Goal: Browse casually: Explore the website without a specific task or goal

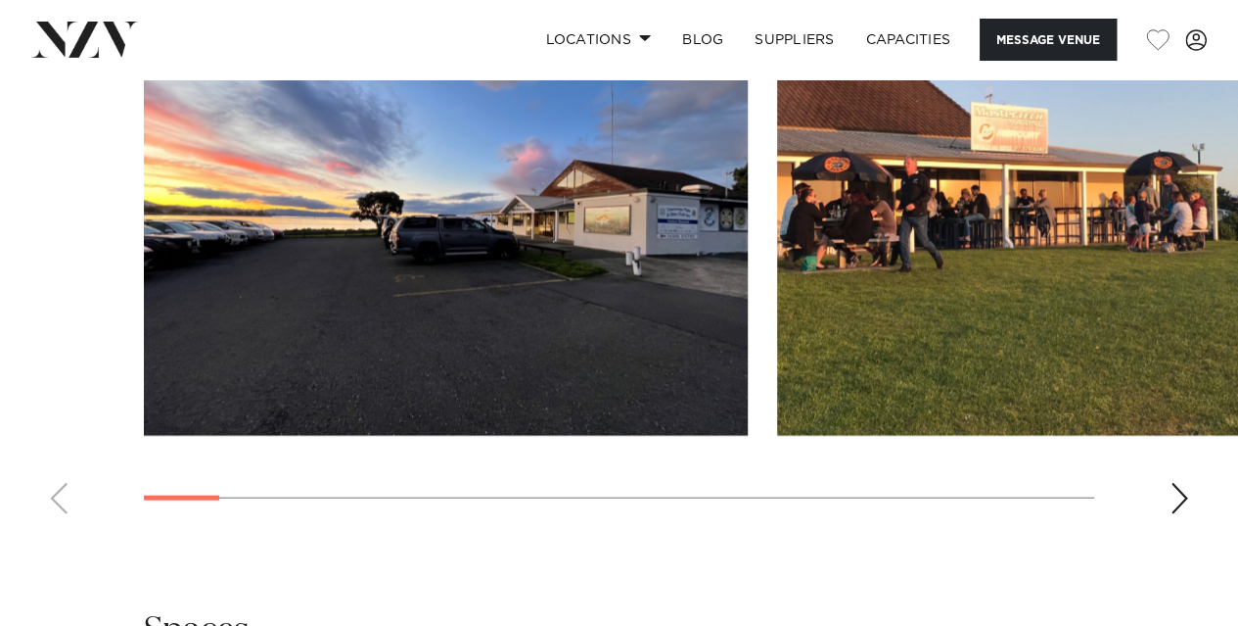
scroll to position [2059, 0]
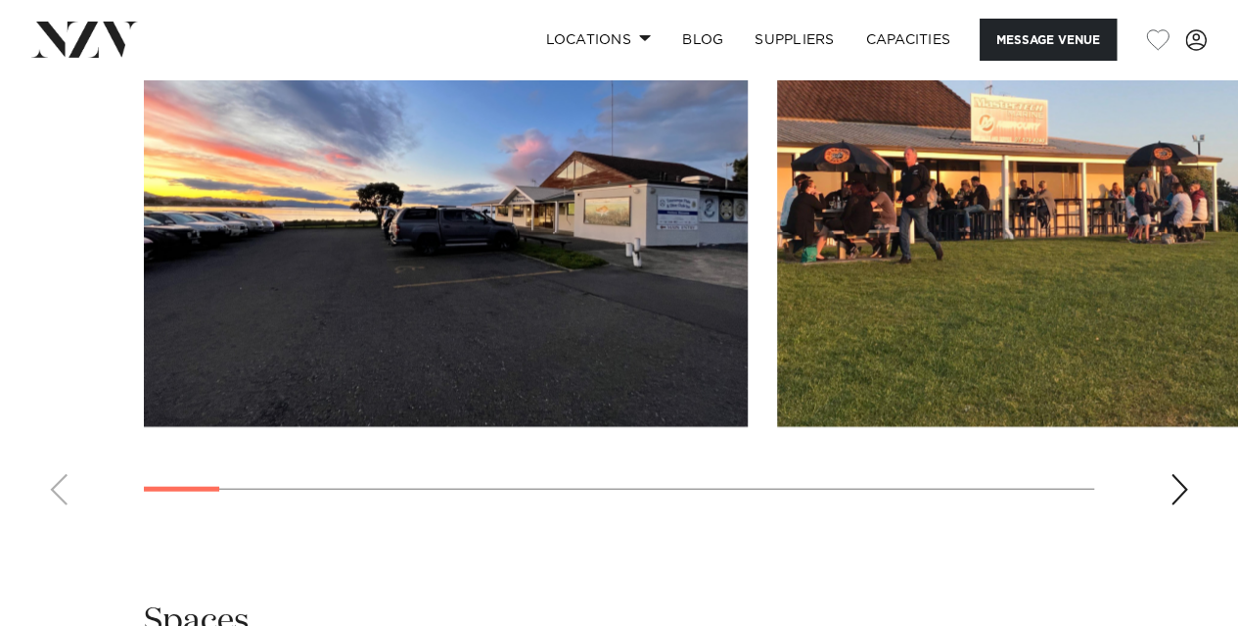
click at [1172, 489] on div "Next slide" at bounding box center [1180, 489] width 20 height 31
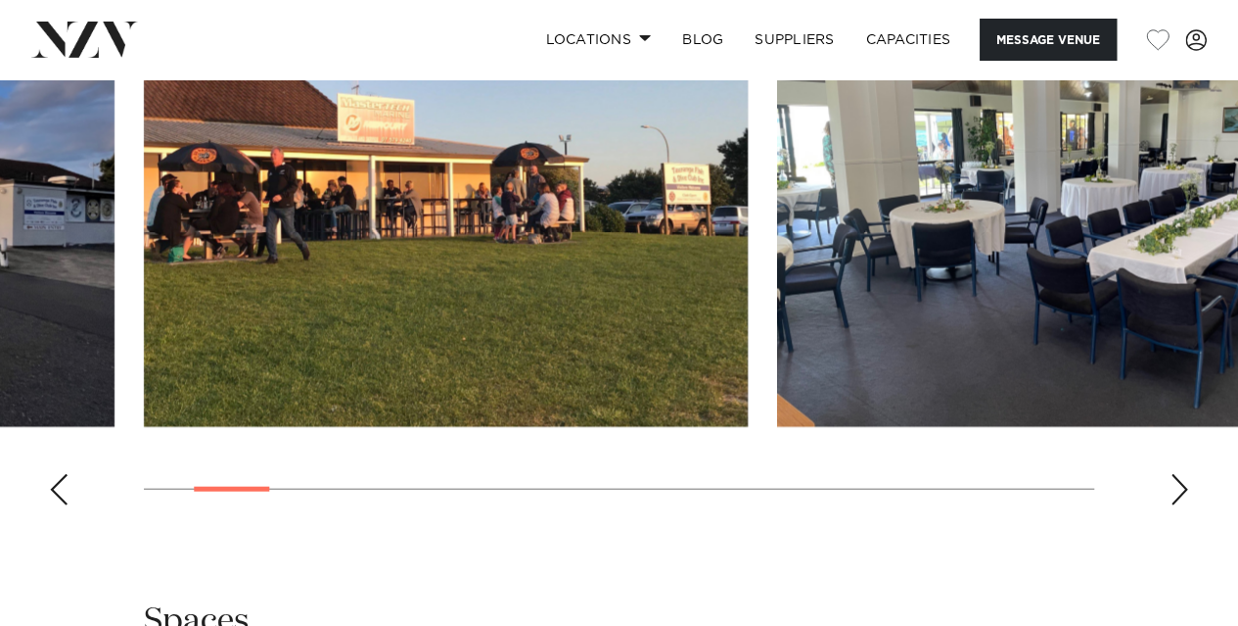
click at [1172, 489] on div "Next slide" at bounding box center [1180, 489] width 20 height 31
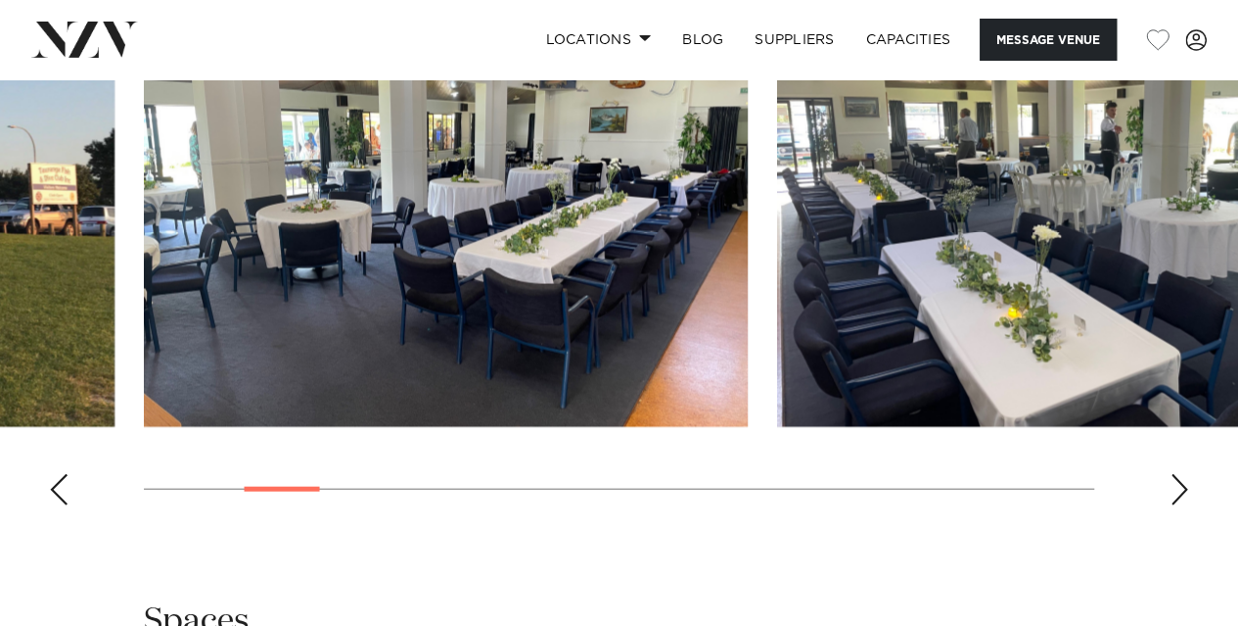
click at [1172, 489] on div "Next slide" at bounding box center [1180, 489] width 20 height 31
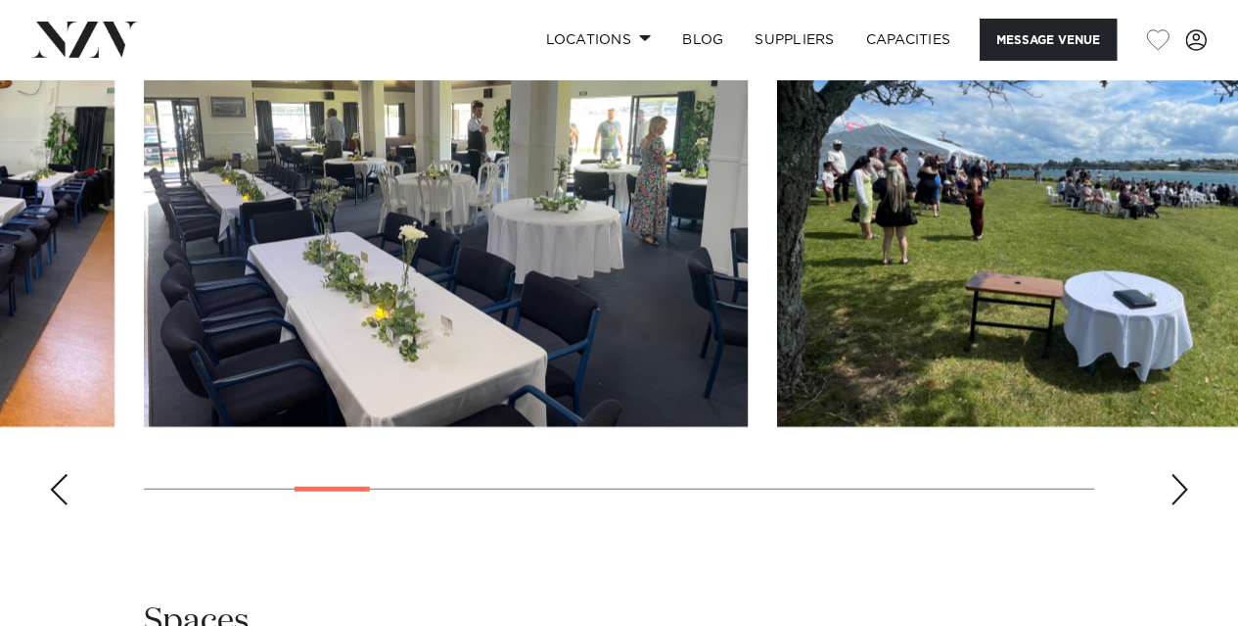
click at [1172, 489] on div "Next slide" at bounding box center [1180, 489] width 20 height 31
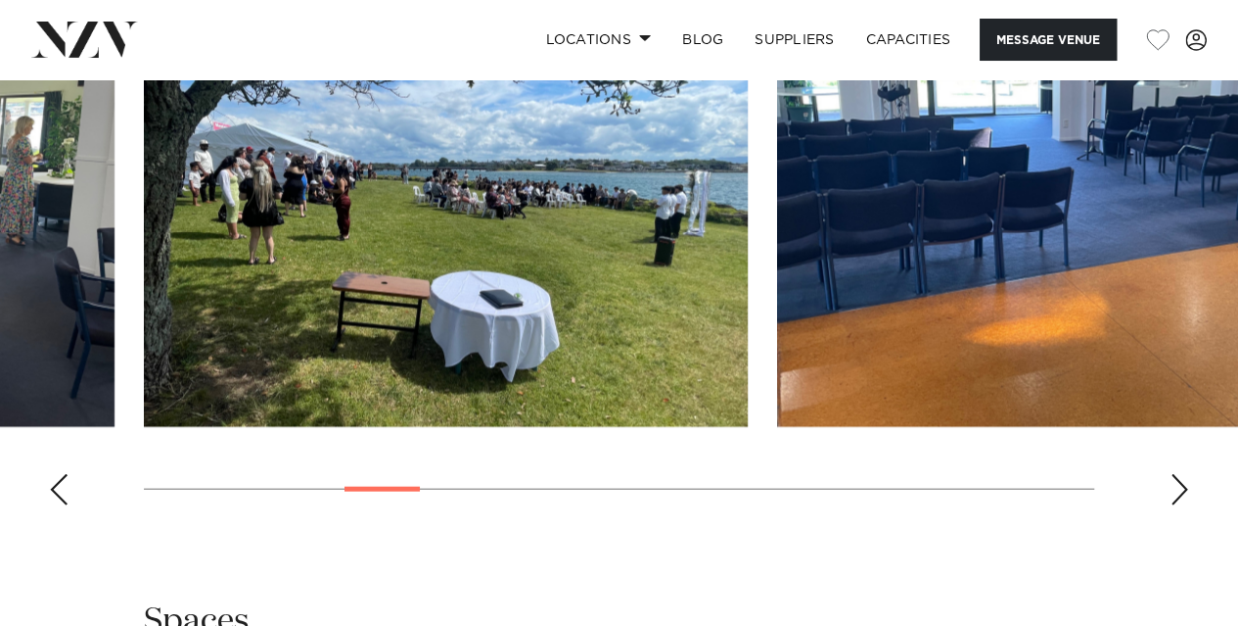
click at [1172, 489] on div "Next slide" at bounding box center [1180, 489] width 20 height 31
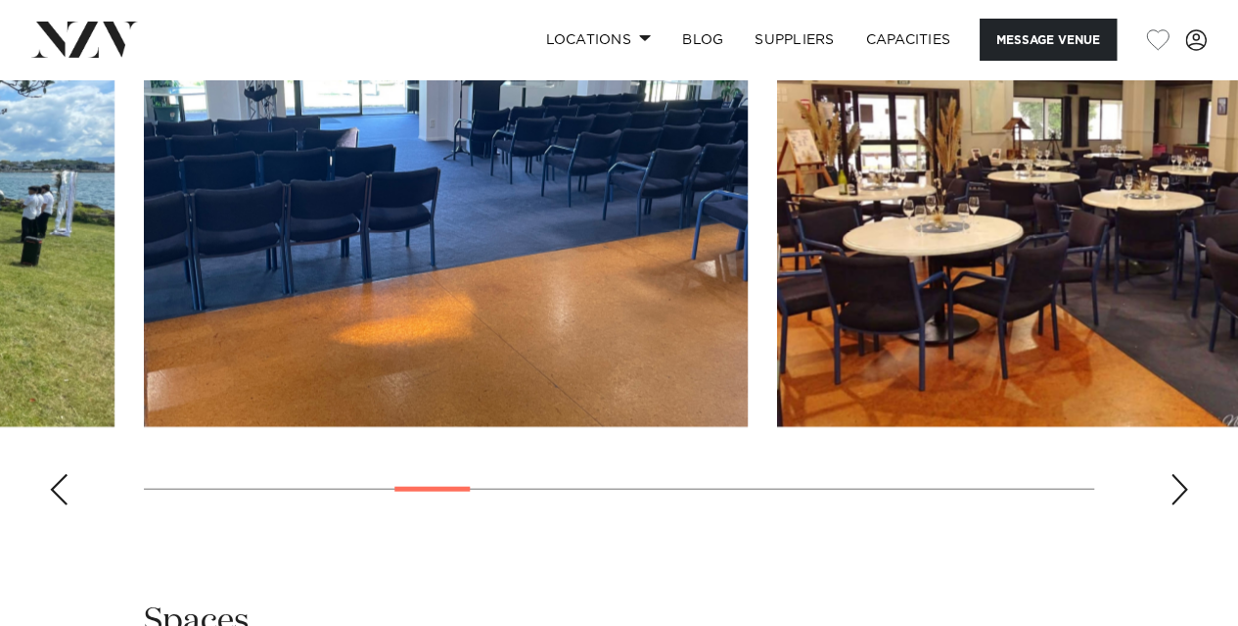
click at [1172, 489] on div "Next slide" at bounding box center [1180, 489] width 20 height 31
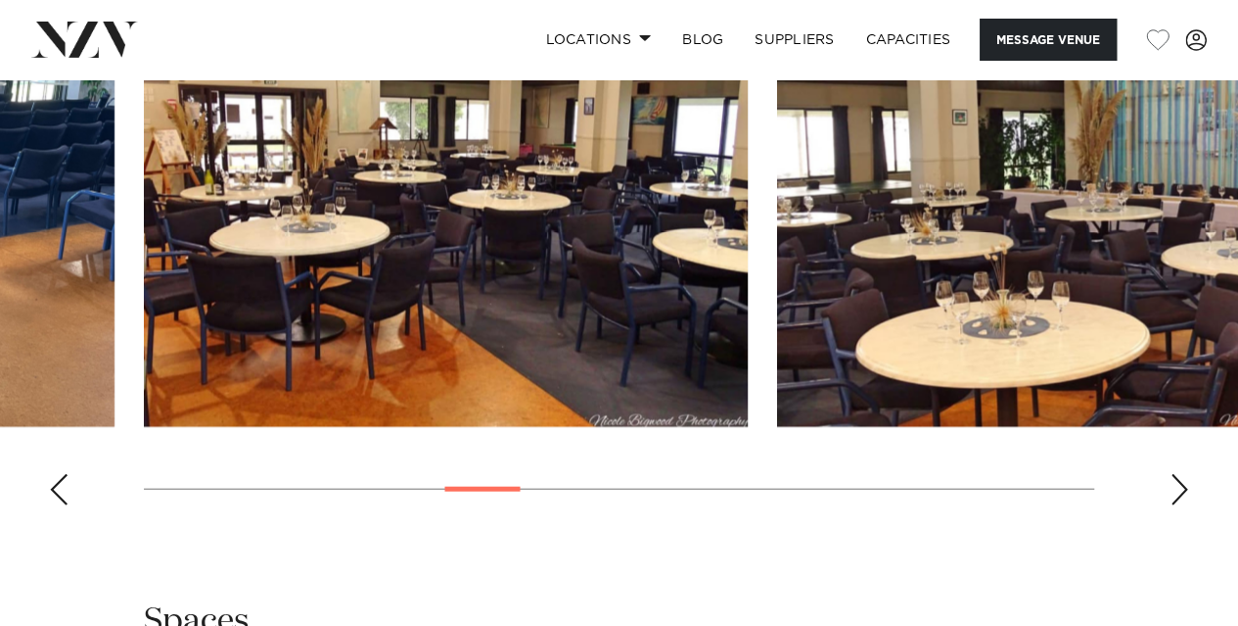
click at [1172, 489] on div "Next slide" at bounding box center [1180, 489] width 20 height 31
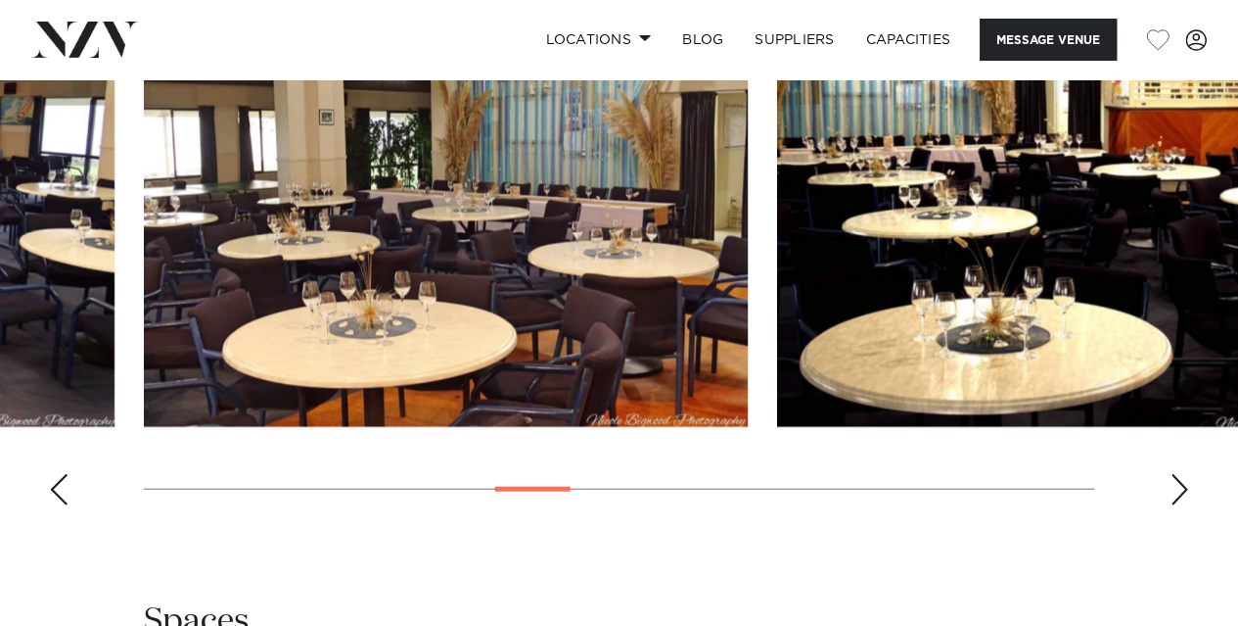
click at [1172, 489] on div "Next slide" at bounding box center [1180, 489] width 20 height 31
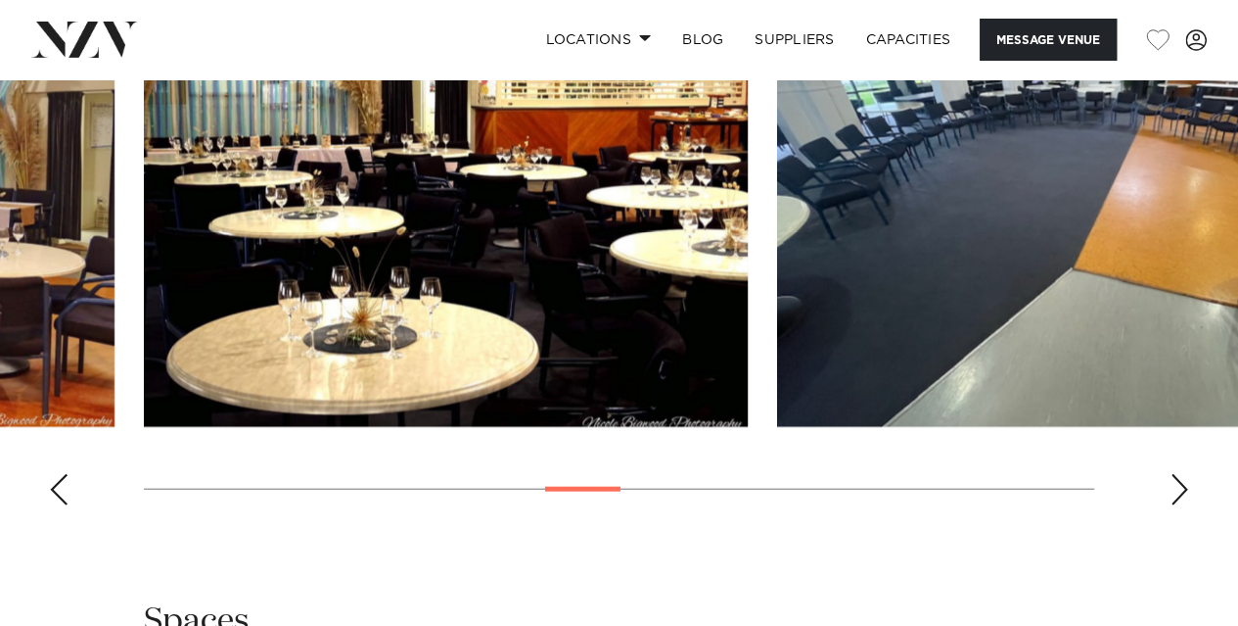
click at [1172, 489] on div "Next slide" at bounding box center [1180, 489] width 20 height 31
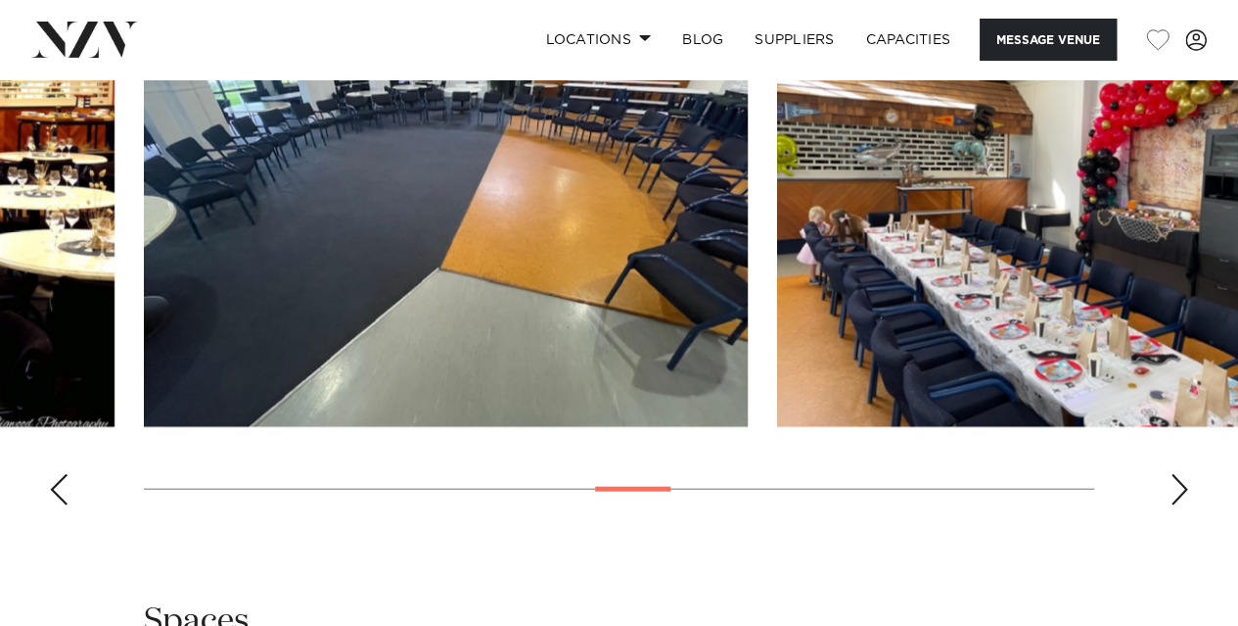
click at [1172, 489] on div "Next slide" at bounding box center [1180, 489] width 20 height 31
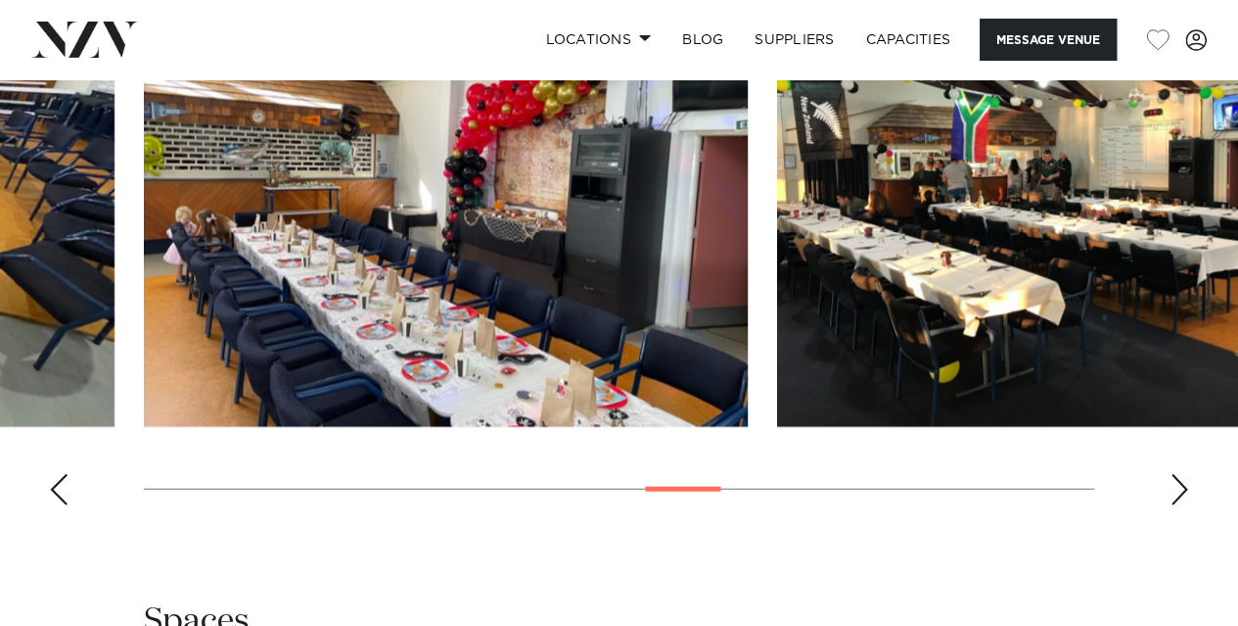
click at [1172, 489] on div "Next slide" at bounding box center [1180, 489] width 20 height 31
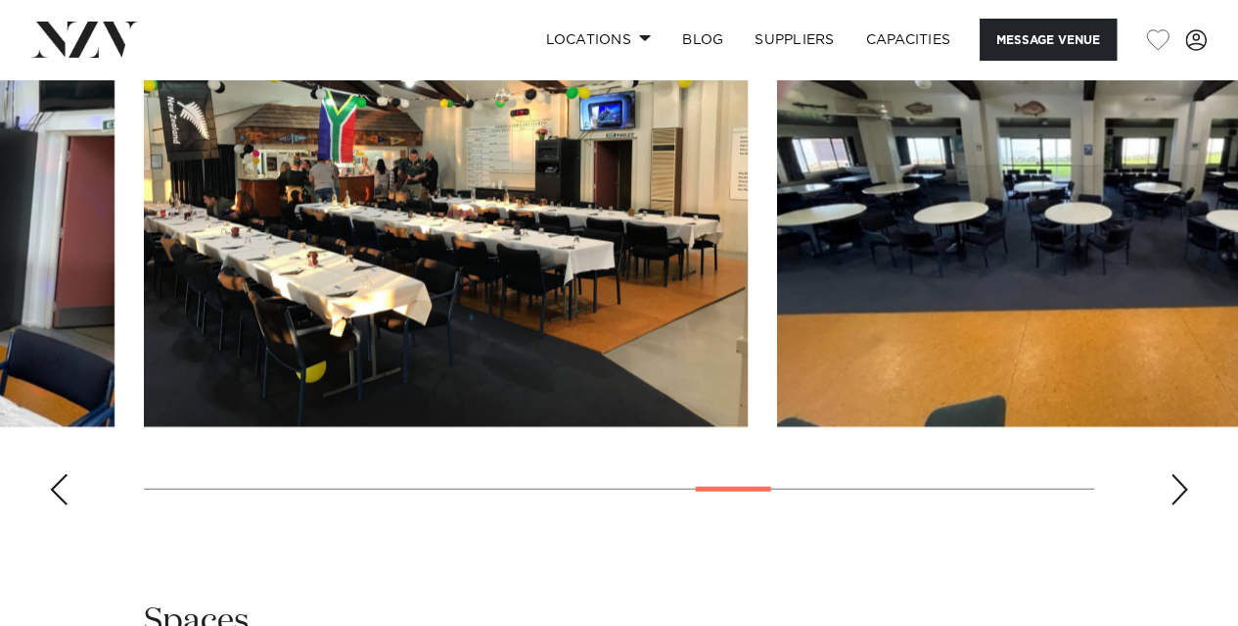
click at [1172, 489] on div "Next slide" at bounding box center [1180, 489] width 20 height 31
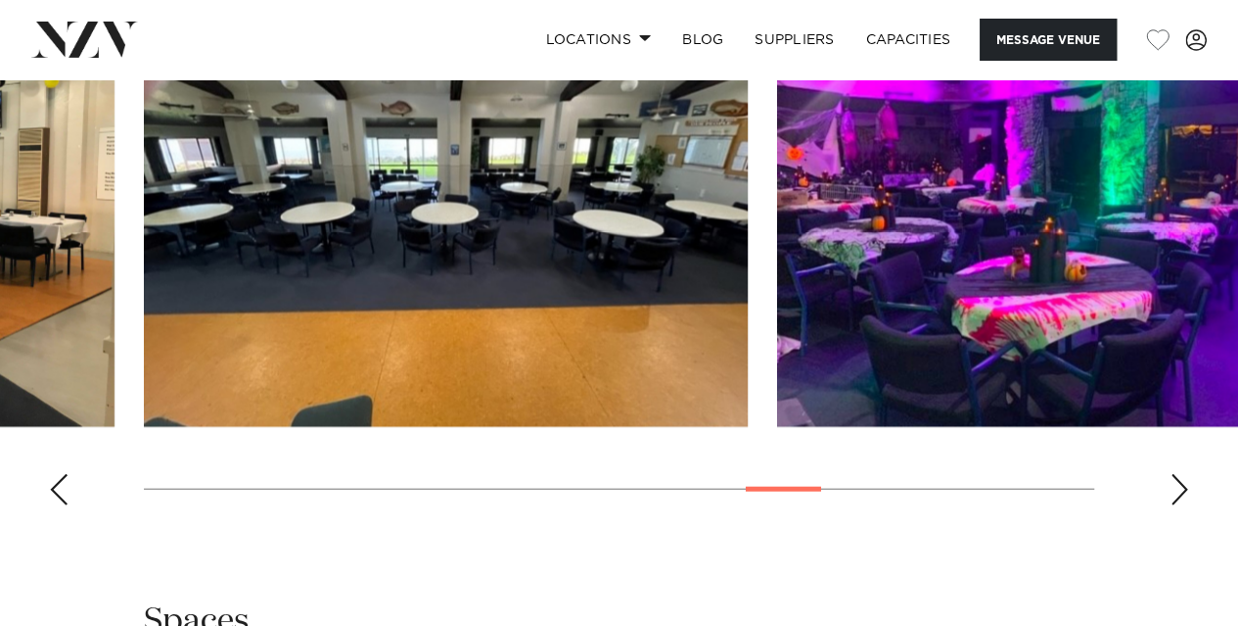
click at [1172, 489] on div "Next slide" at bounding box center [1180, 489] width 20 height 31
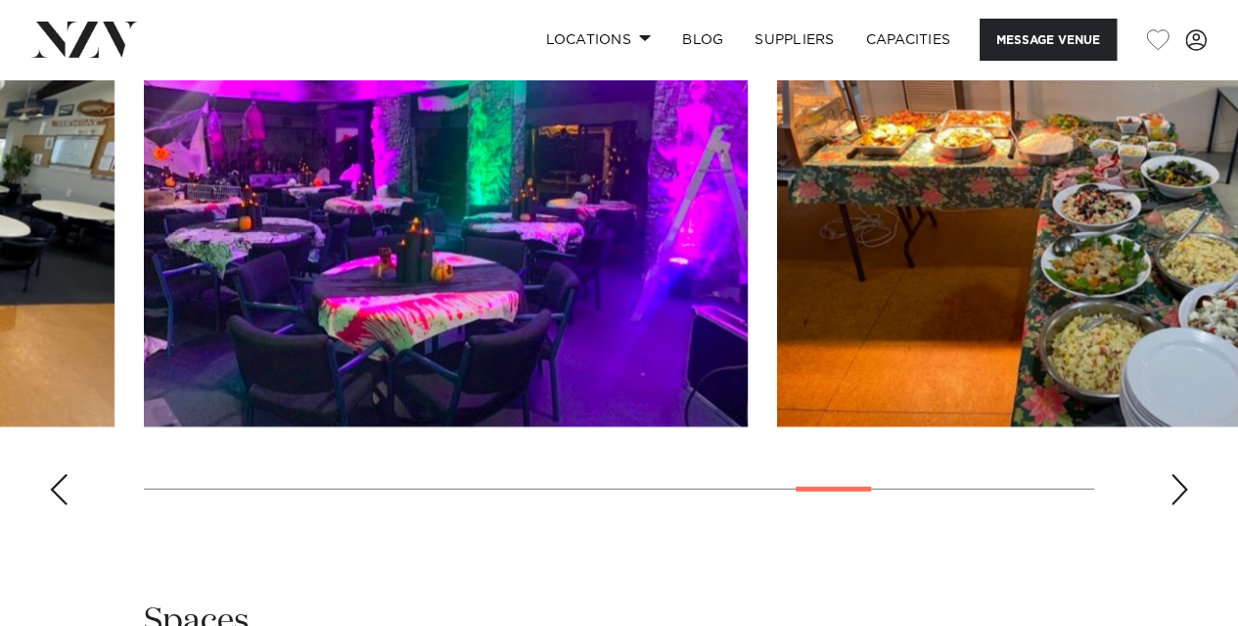
click at [1172, 489] on div "Next slide" at bounding box center [1180, 489] width 20 height 31
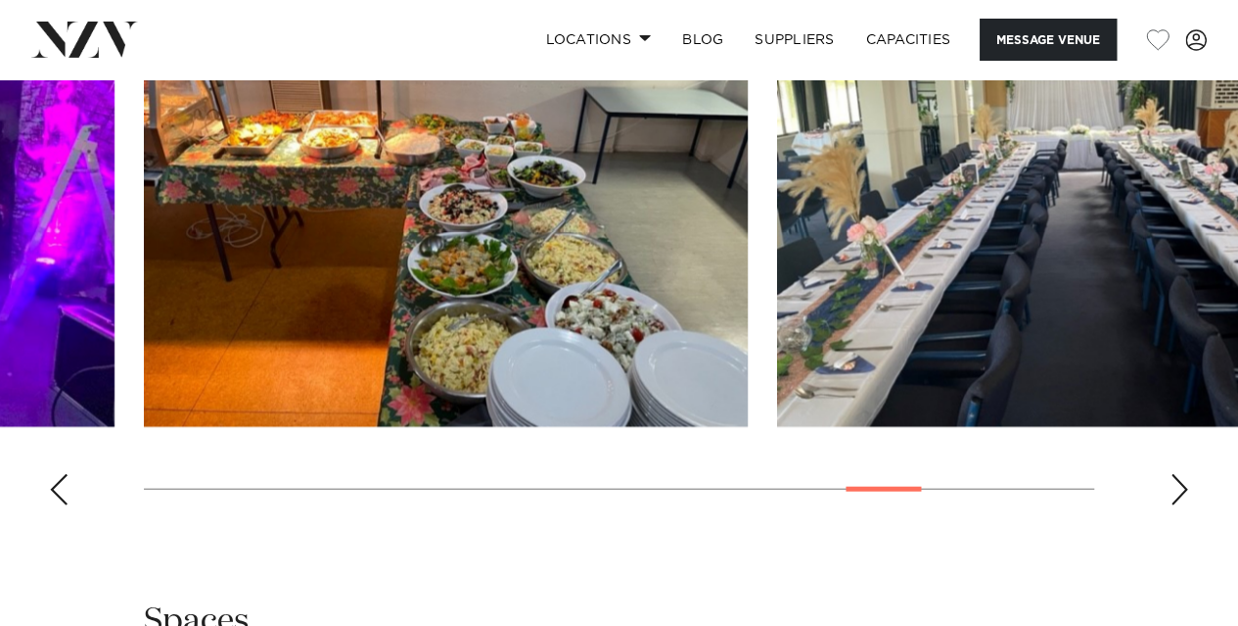
click at [1172, 489] on div "Next slide" at bounding box center [1180, 489] width 20 height 31
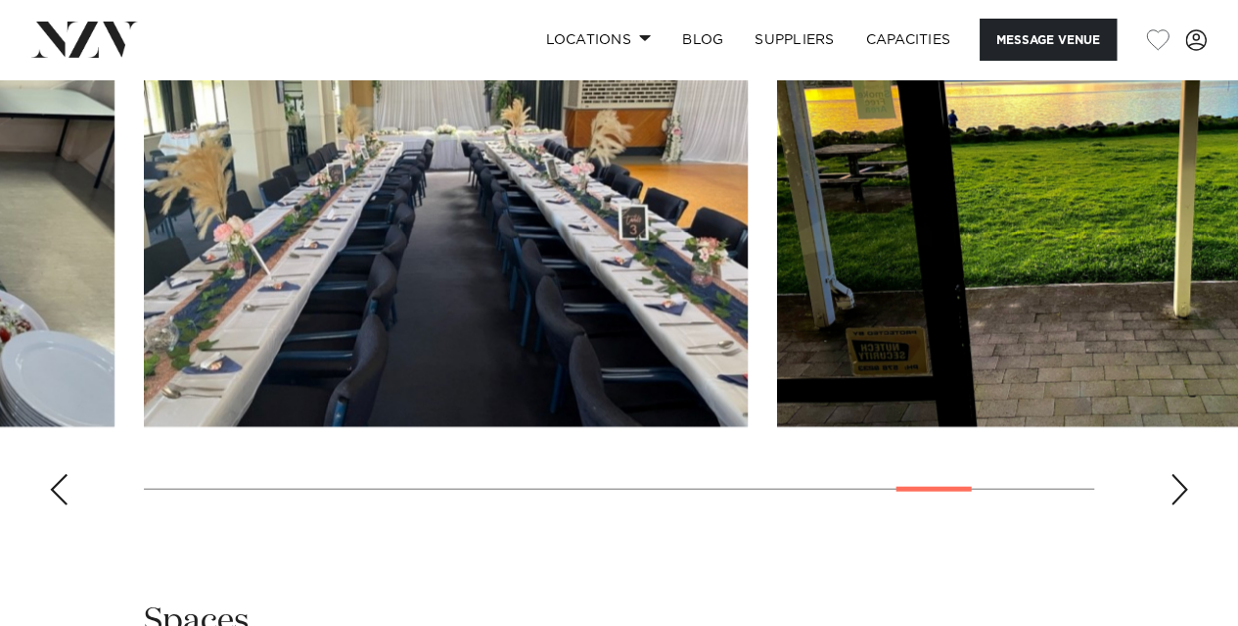
click at [1172, 489] on div "Next slide" at bounding box center [1180, 489] width 20 height 31
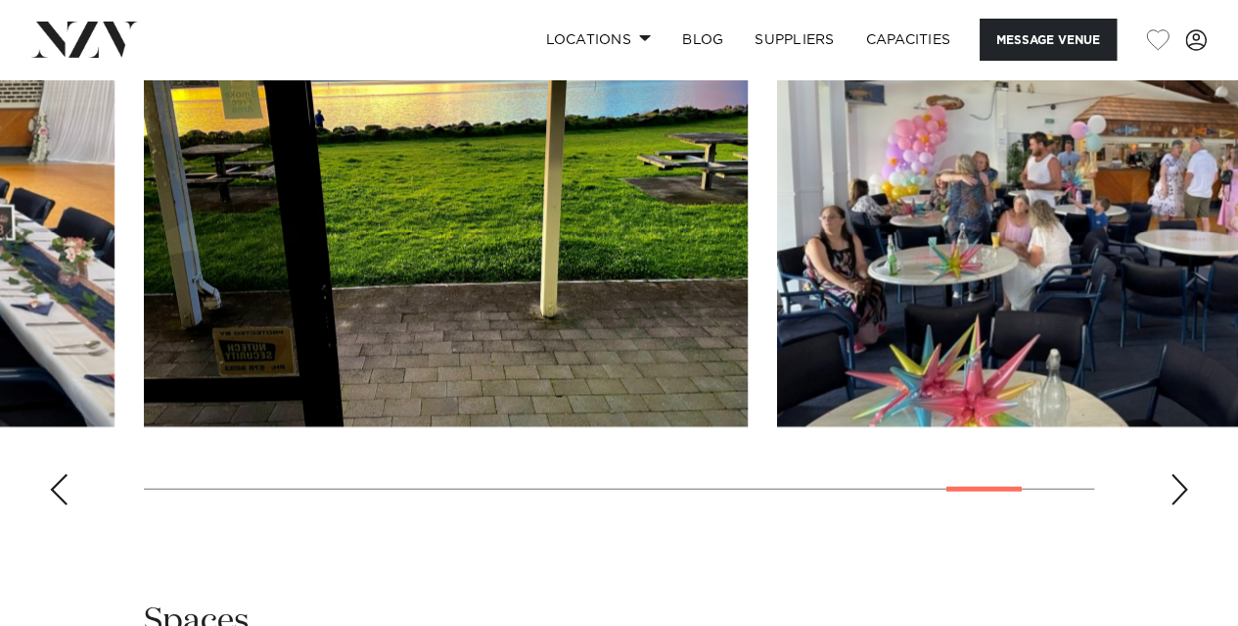
click at [1172, 489] on div "Next slide" at bounding box center [1180, 489] width 20 height 31
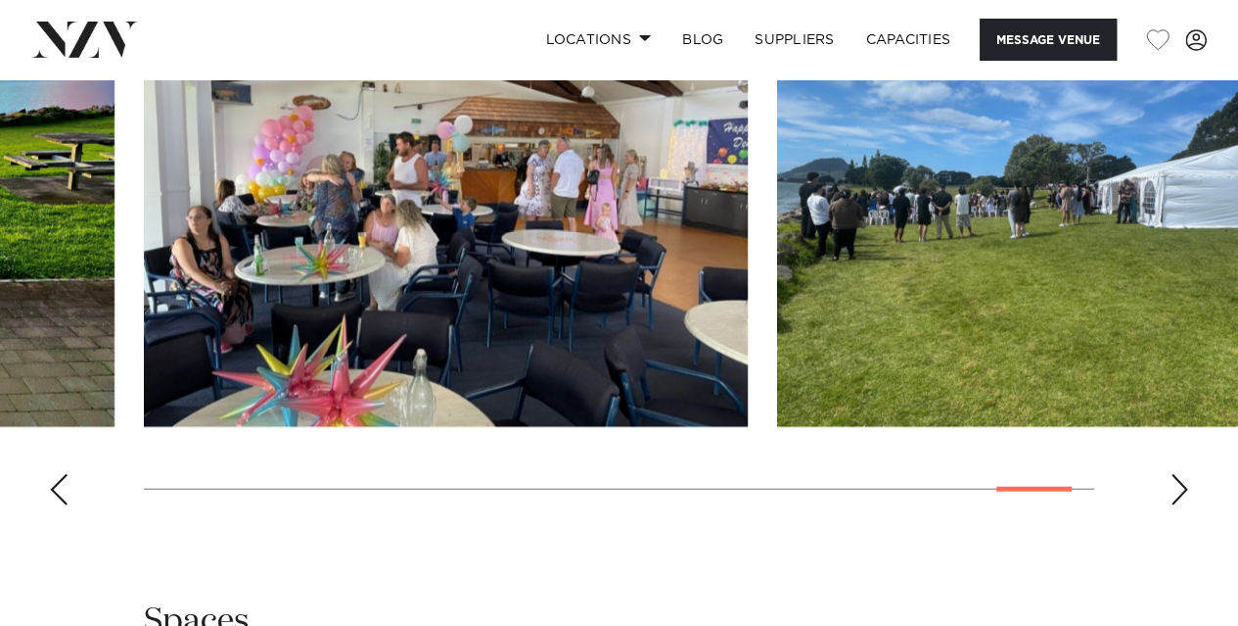
click at [1172, 489] on div "Next slide" at bounding box center [1180, 489] width 20 height 31
